Goal: Information Seeking & Learning: Find specific fact

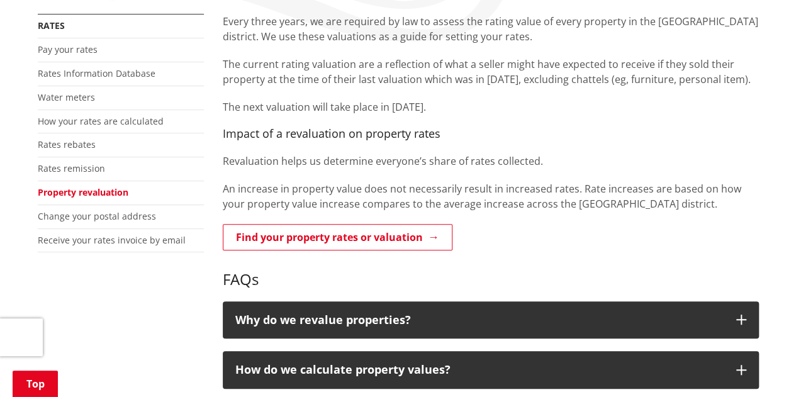
scroll to position [252, 0]
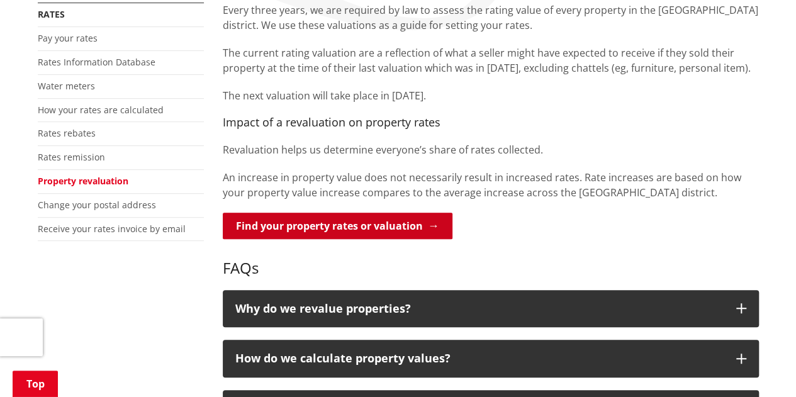
click at [380, 231] on link "Find your property rates or valuation" at bounding box center [338, 226] width 230 height 26
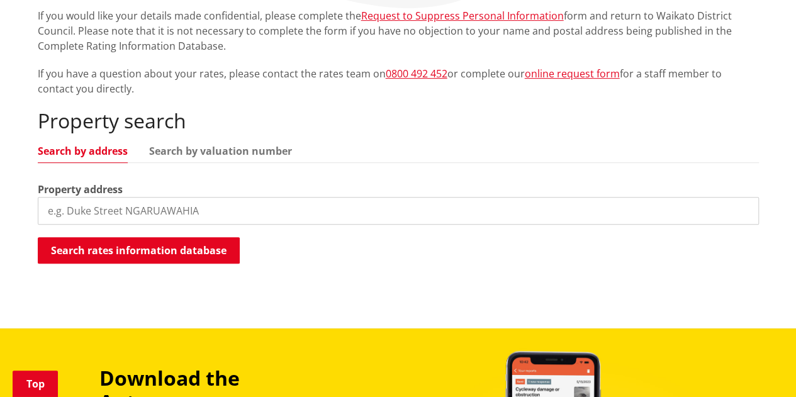
scroll to position [285, 0]
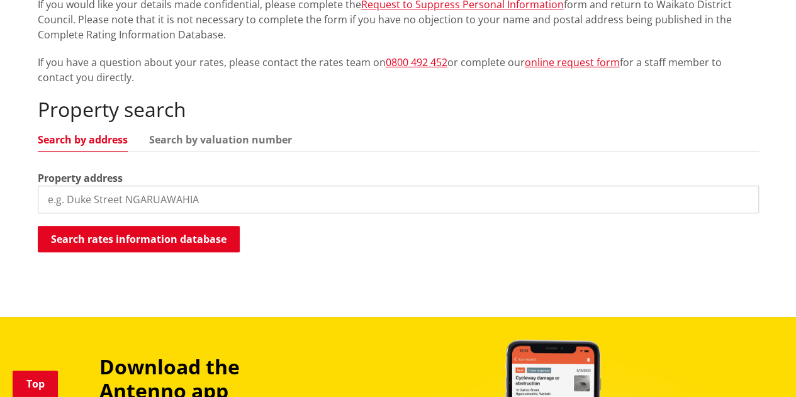
click at [132, 205] on input "search" at bounding box center [398, 200] width 721 height 28
click at [161, 198] on input "[GEOGRAPHIC_DATA]" at bounding box center [398, 200] width 721 height 28
click at [47, 200] on input "[GEOGRAPHIC_DATA]" at bounding box center [398, 200] width 721 height 28
click at [201, 202] on input "[STREET_ADDRESS]" at bounding box center [398, 200] width 721 height 28
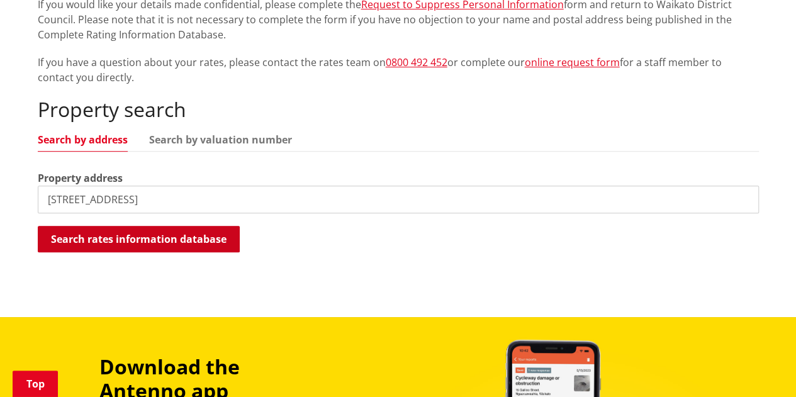
type input "[STREET_ADDRESS]"
click at [186, 236] on button "Search rates information database" at bounding box center [139, 239] width 202 height 26
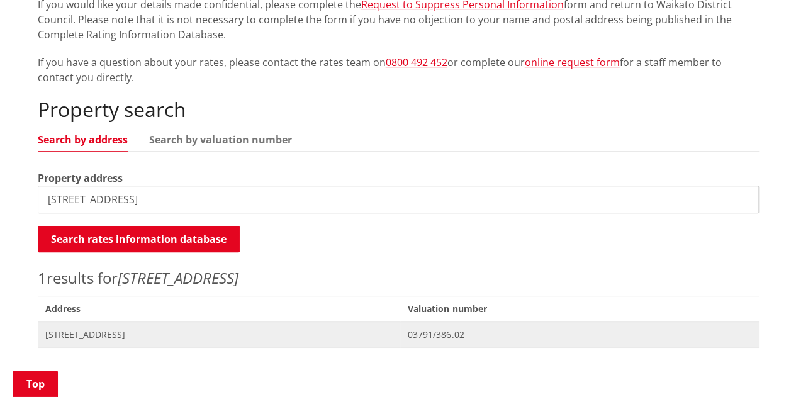
click at [138, 334] on span "[STREET_ADDRESS]" at bounding box center [219, 335] width 348 height 13
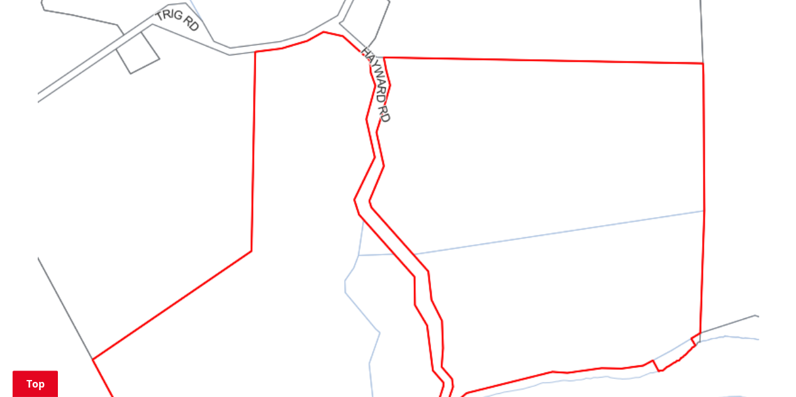
scroll to position [1122, 0]
